Goal: Information Seeking & Learning: Check status

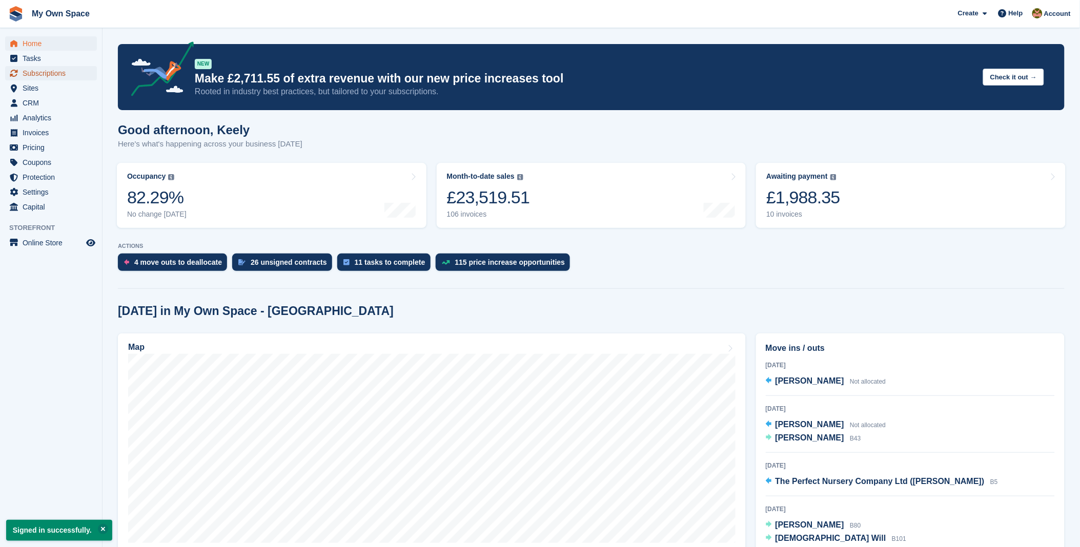
click at [45, 72] on span "Subscriptions" at bounding box center [53, 73] width 61 height 14
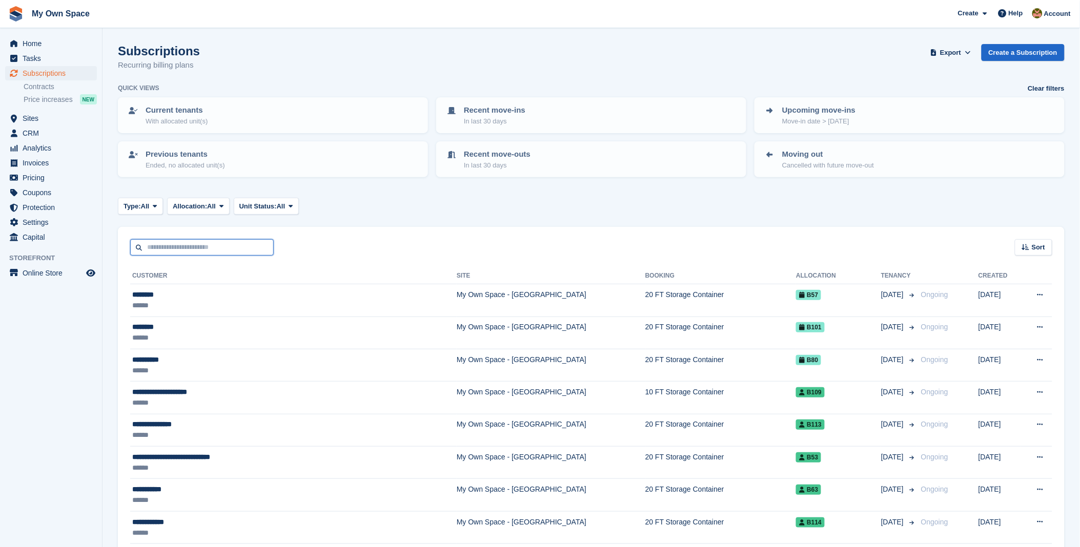
click at [218, 253] on input "text" at bounding box center [201, 247] width 143 height 17
type input "*******"
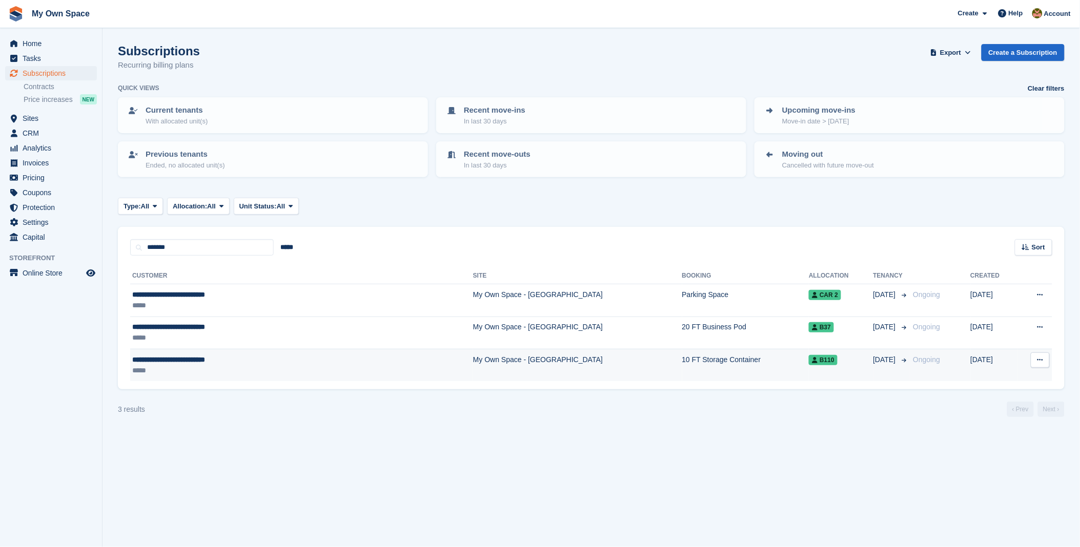
click at [161, 360] on div "**********" at bounding box center [237, 360] width 211 height 11
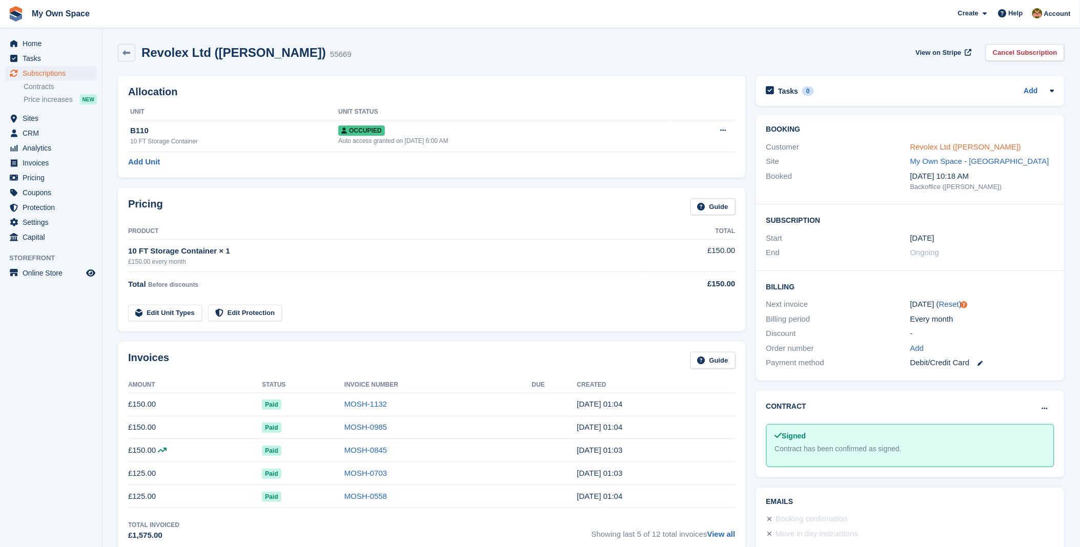
click at [944, 147] on link "Revolex Ltd ([PERSON_NAME])" at bounding box center [965, 146] width 111 height 9
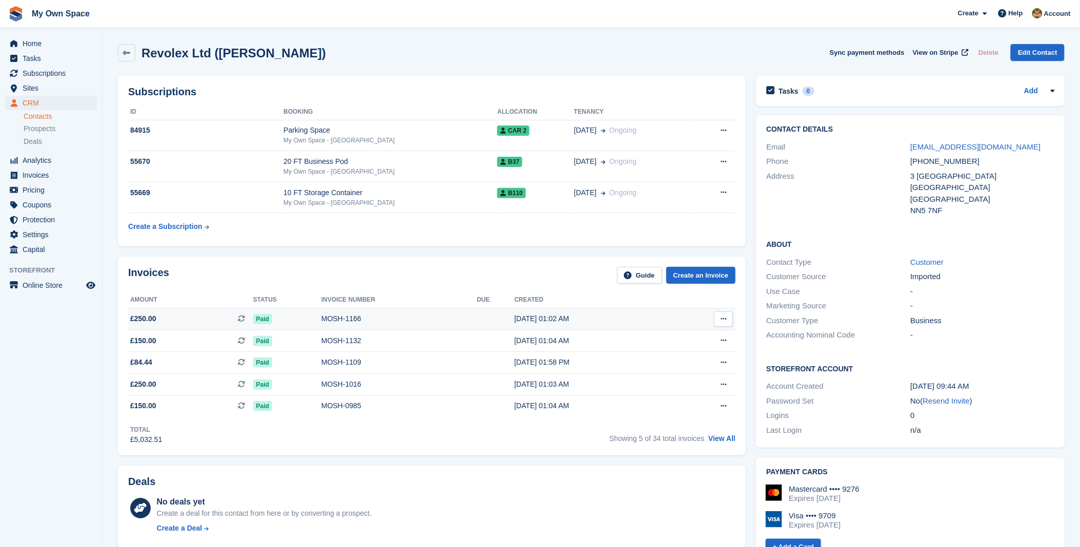
click at [341, 318] on div "MOSH-1166" at bounding box center [399, 319] width 156 height 11
click at [330, 198] on div "My Own Space - [GEOGRAPHIC_DATA]" at bounding box center [390, 202] width 214 height 9
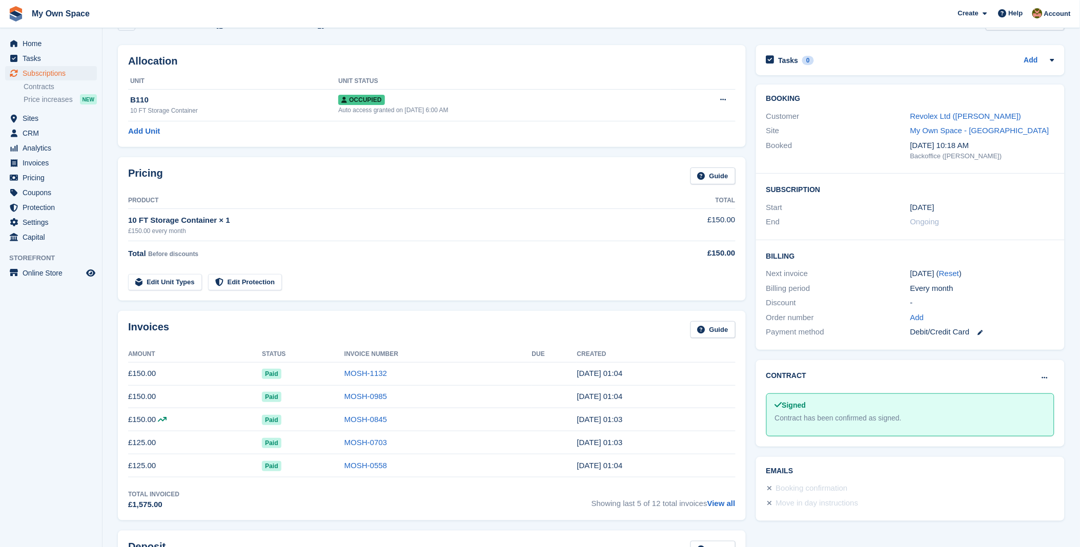
scroll to position [57, 0]
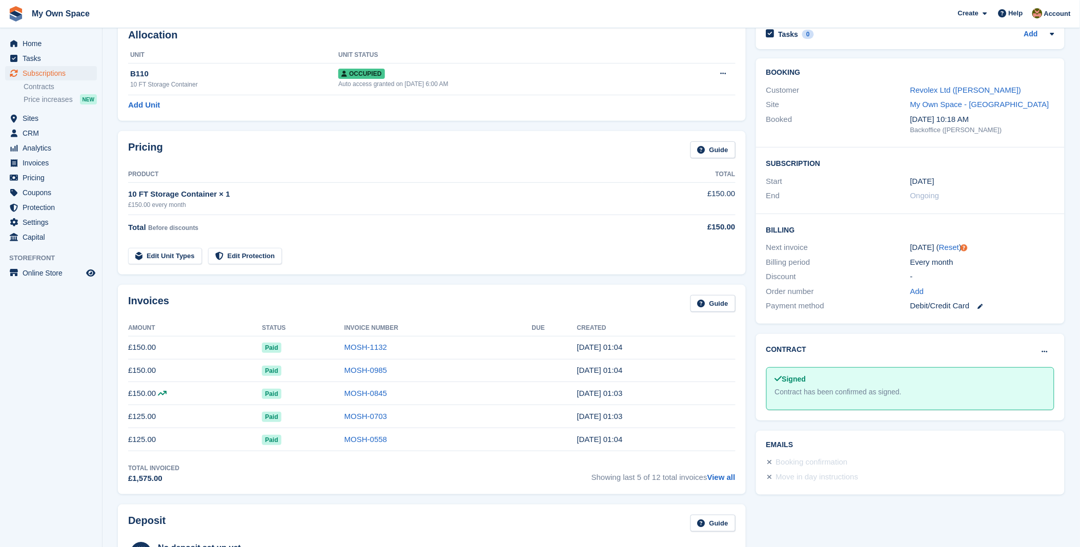
click at [160, 397] on icon at bounding box center [162, 393] width 9 height 8
click at [162, 396] on icon at bounding box center [162, 393] width 9 height 8
click at [361, 396] on link "MOSH-0845" at bounding box center [365, 393] width 43 height 9
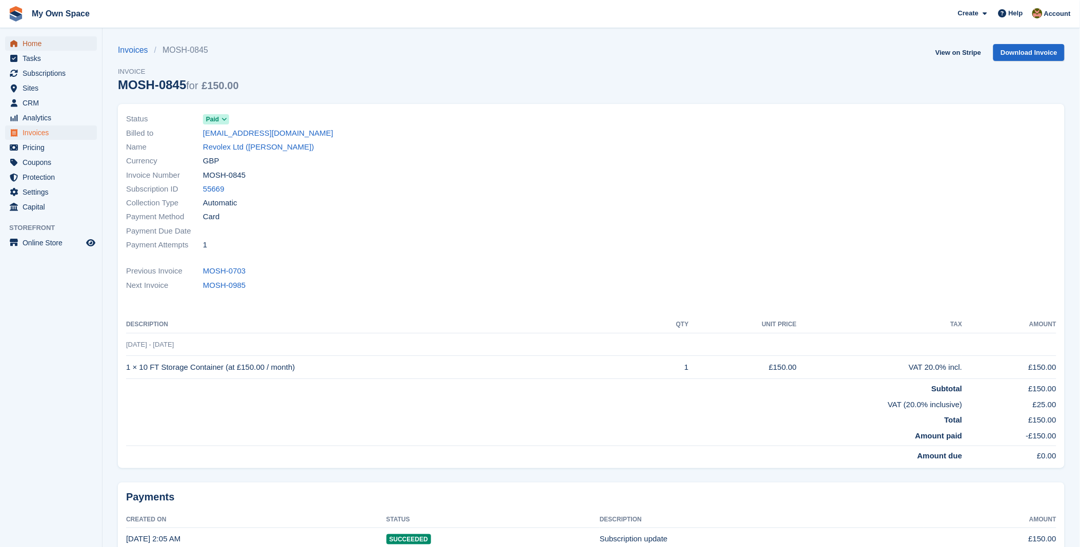
click at [28, 38] on span "Home" at bounding box center [53, 43] width 61 height 14
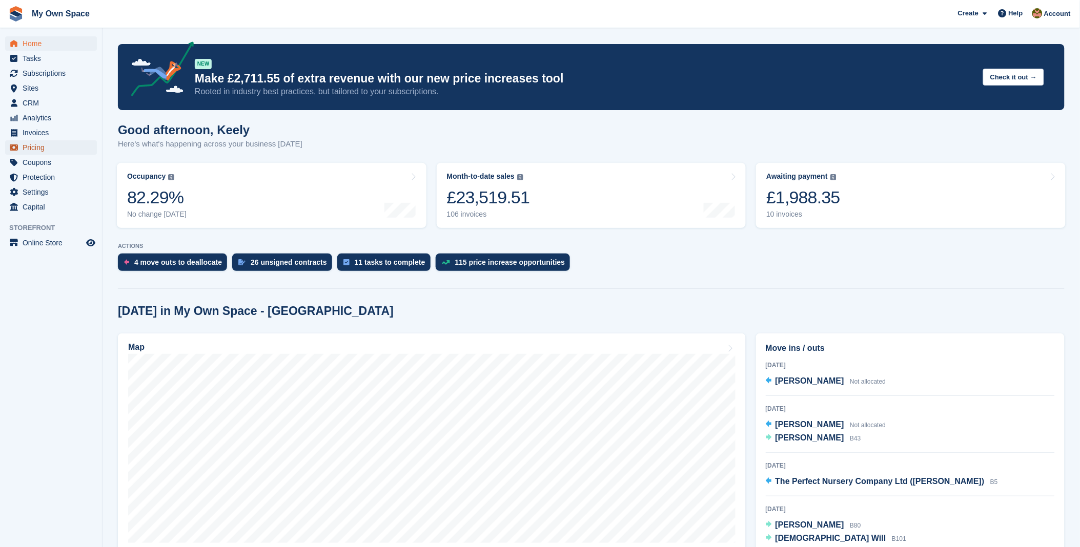
click at [39, 146] on span "Pricing" at bounding box center [53, 147] width 61 height 14
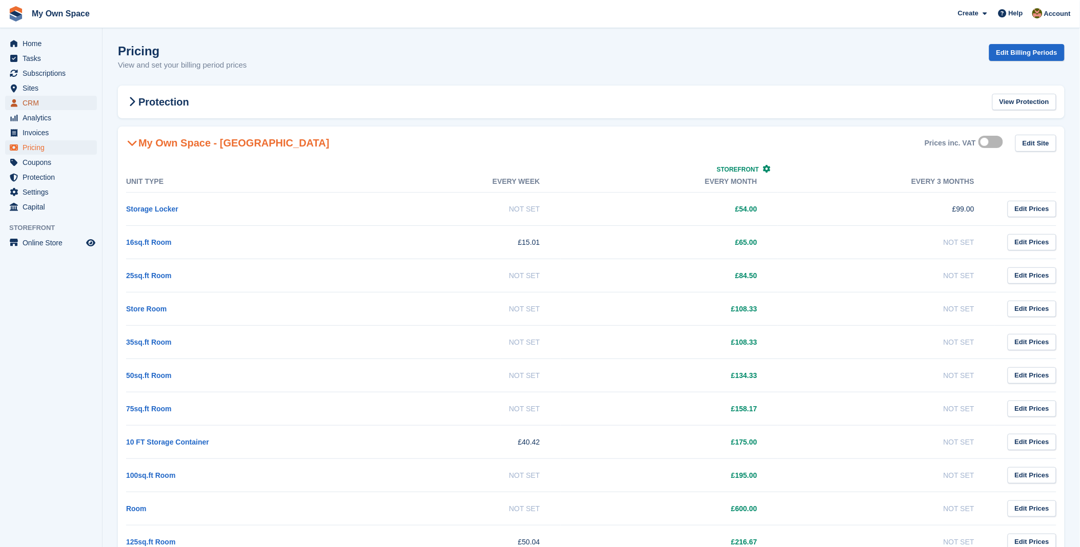
click at [28, 105] on span "CRM" at bounding box center [53, 103] width 61 height 14
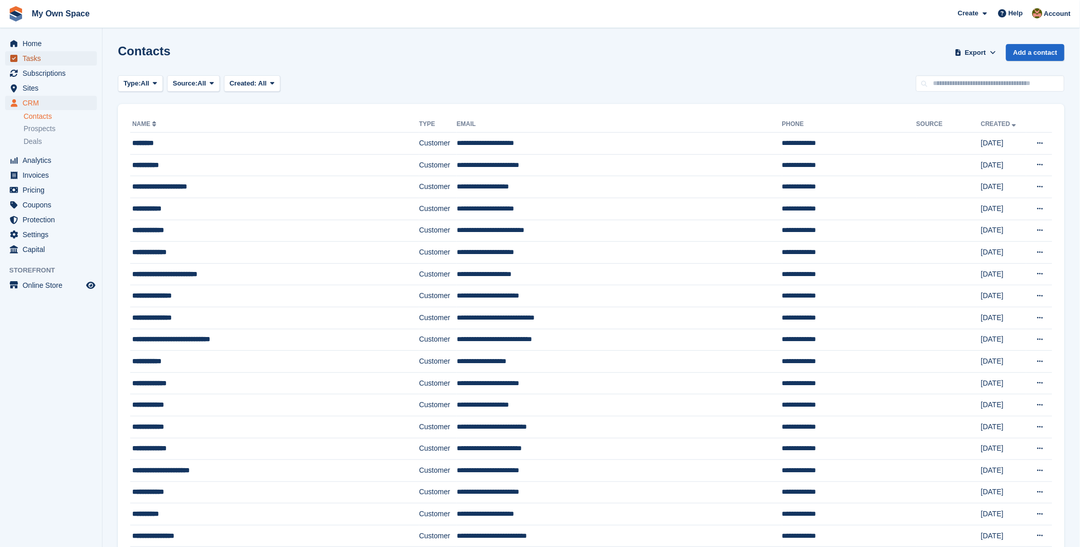
click at [39, 58] on span "Tasks" at bounding box center [53, 58] width 61 height 14
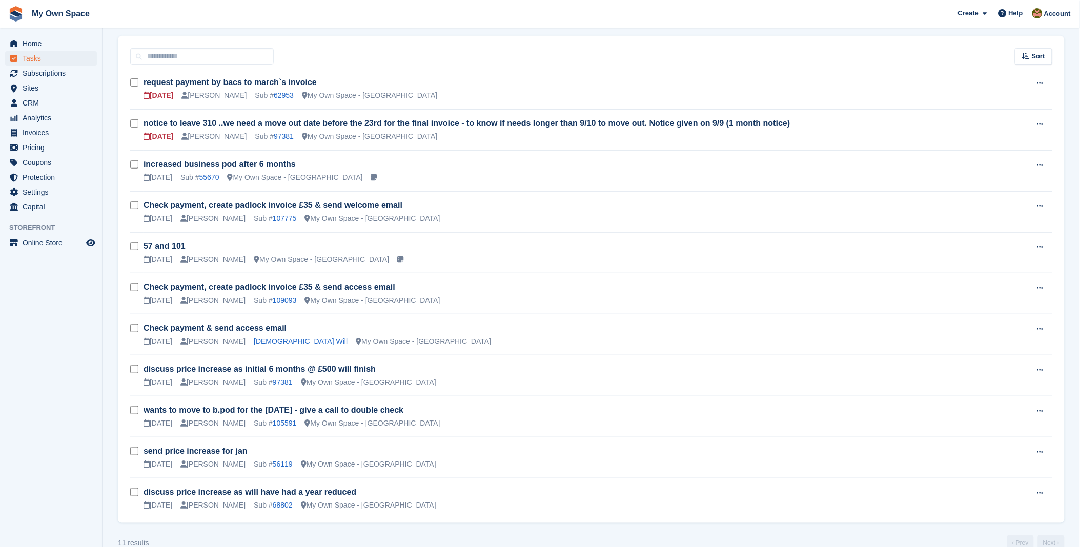
scroll to position [162, 0]
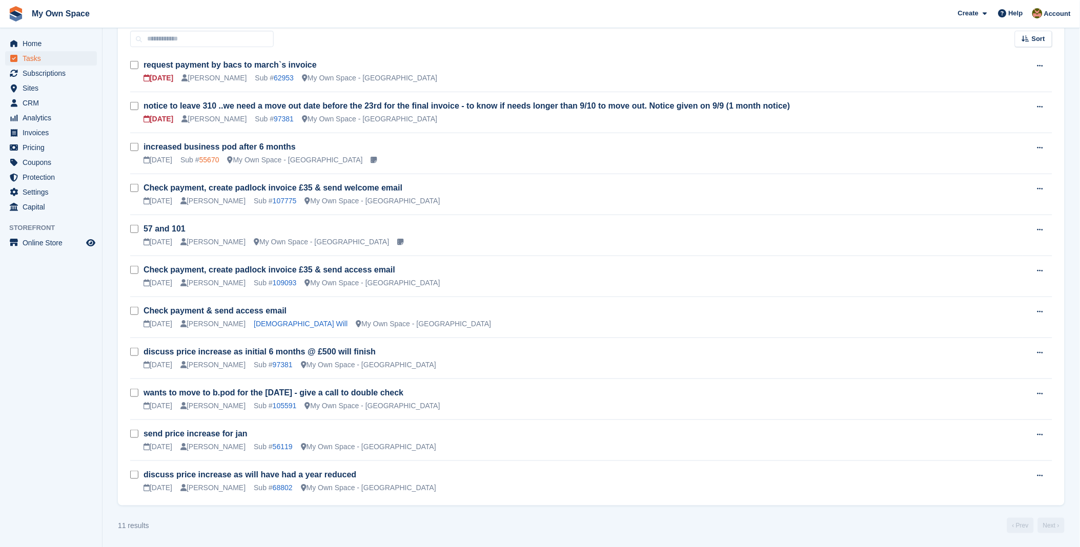
click at [216, 157] on link "55670" at bounding box center [209, 160] width 20 height 8
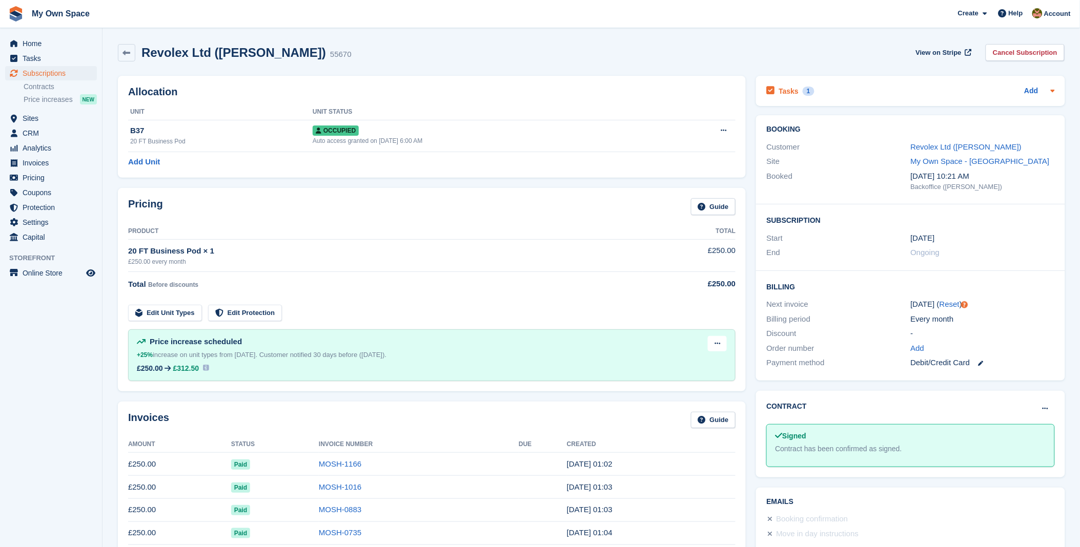
click at [791, 92] on h2 "Tasks" at bounding box center [788, 91] width 20 height 9
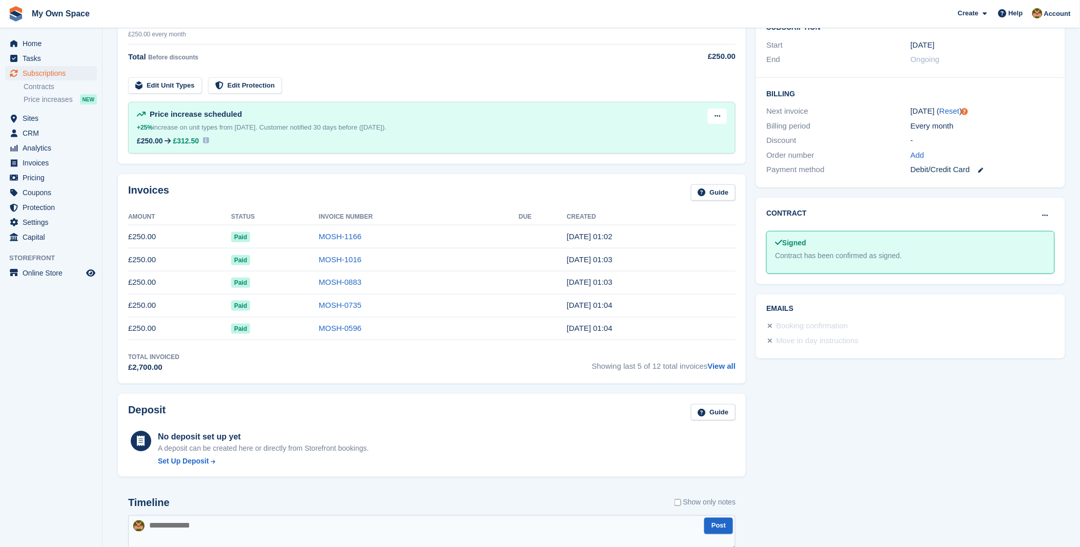
scroll to position [284, 0]
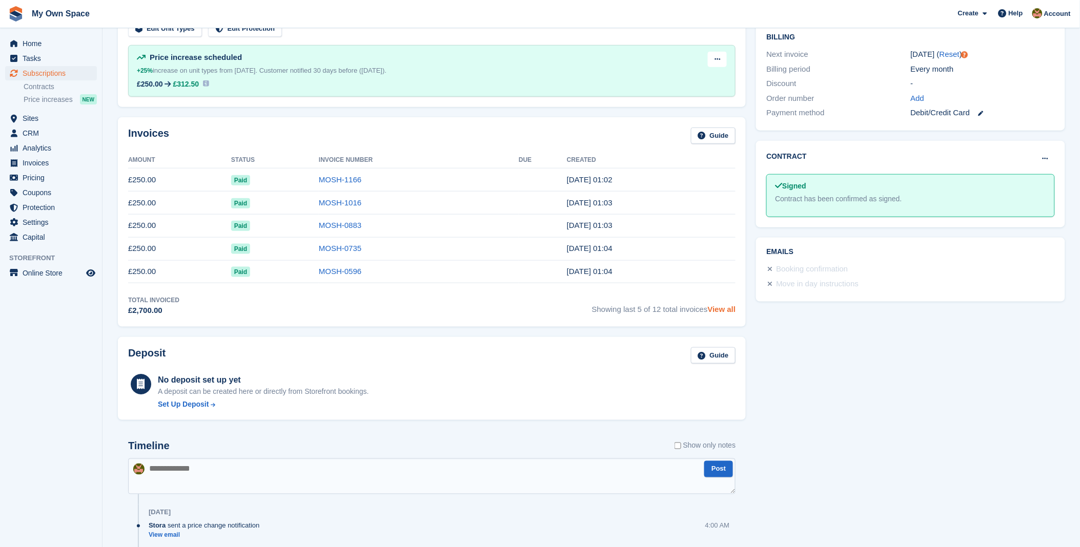
click at [729, 314] on link "View all" at bounding box center [722, 309] width 28 height 9
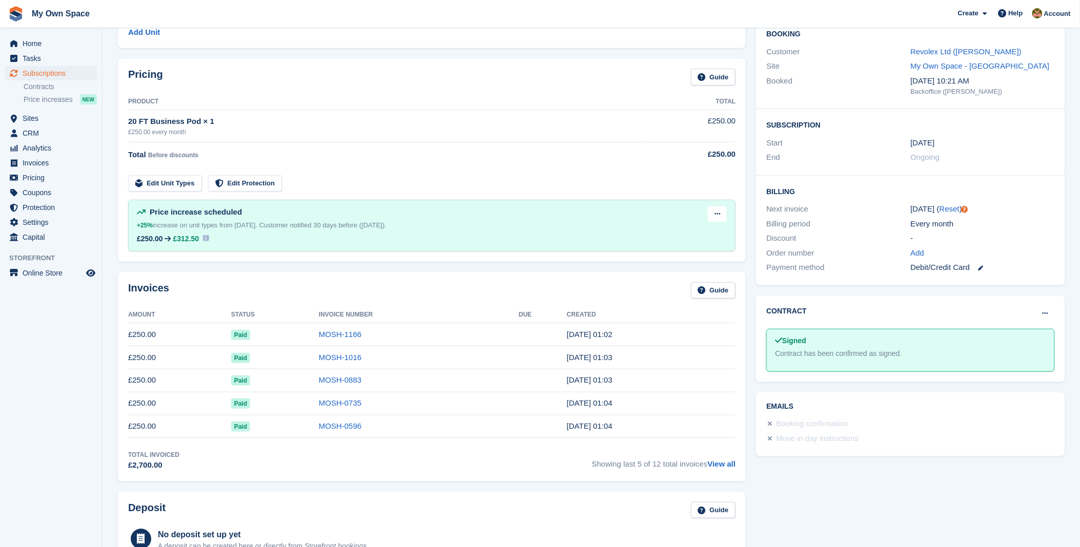
scroll to position [227, 0]
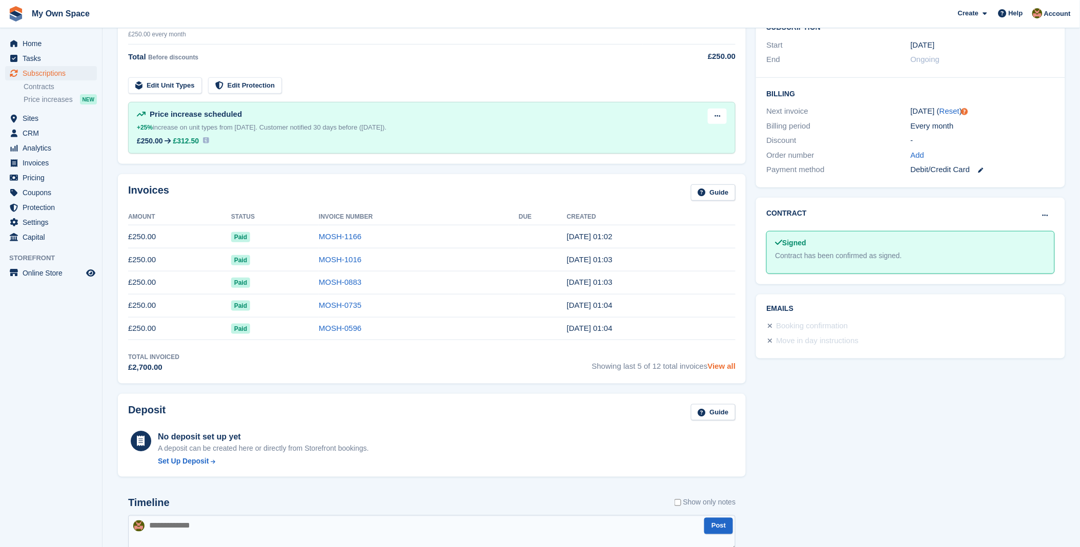
click at [714, 367] on link "View all" at bounding box center [722, 366] width 28 height 9
